Goal: Task Accomplishment & Management: Manage account settings

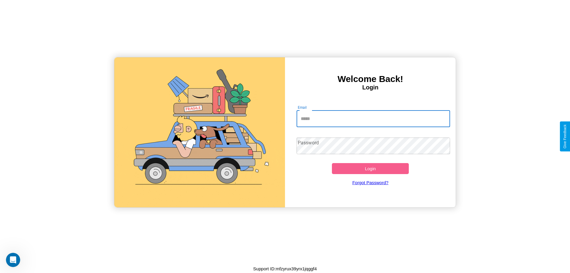
click at [373, 118] on input "Email" at bounding box center [373, 118] width 154 height 17
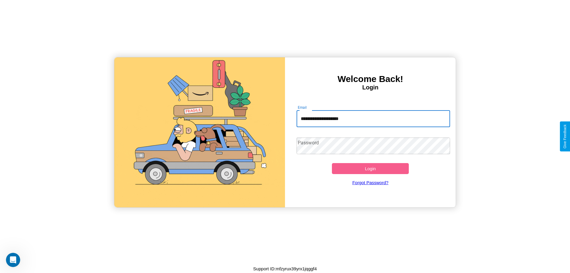
type input "**********"
click at [370, 168] on button "Login" at bounding box center [370, 168] width 77 height 11
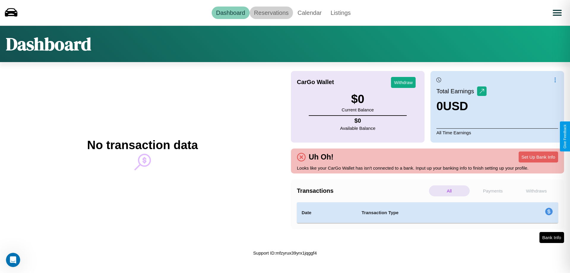
click at [271, 12] on link "Reservations" at bounding box center [272, 13] width 44 height 12
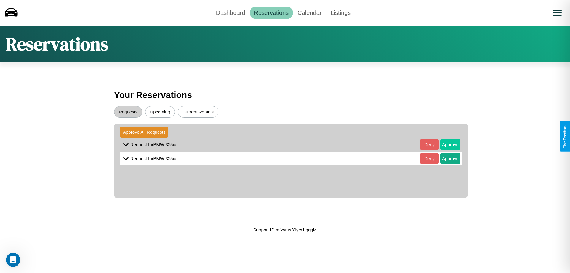
click at [446, 144] on button "Approve" at bounding box center [450, 144] width 20 height 11
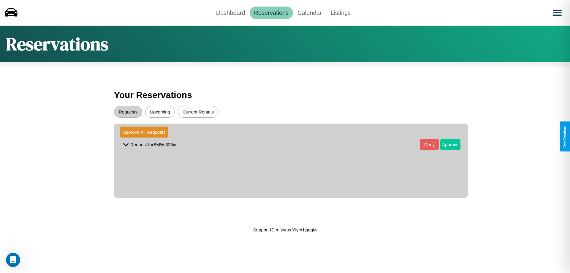
click at [446, 144] on button "Approve" at bounding box center [450, 144] width 20 height 11
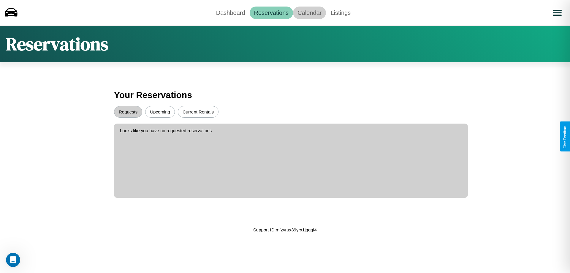
click at [309, 12] on link "Calendar" at bounding box center [309, 13] width 33 height 12
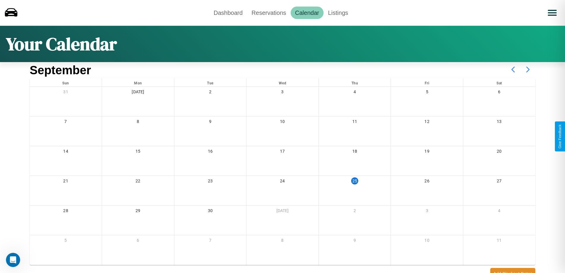
click at [528, 69] on icon at bounding box center [528, 69] width 15 height 15
